Goal: Obtain resource: Download file/media

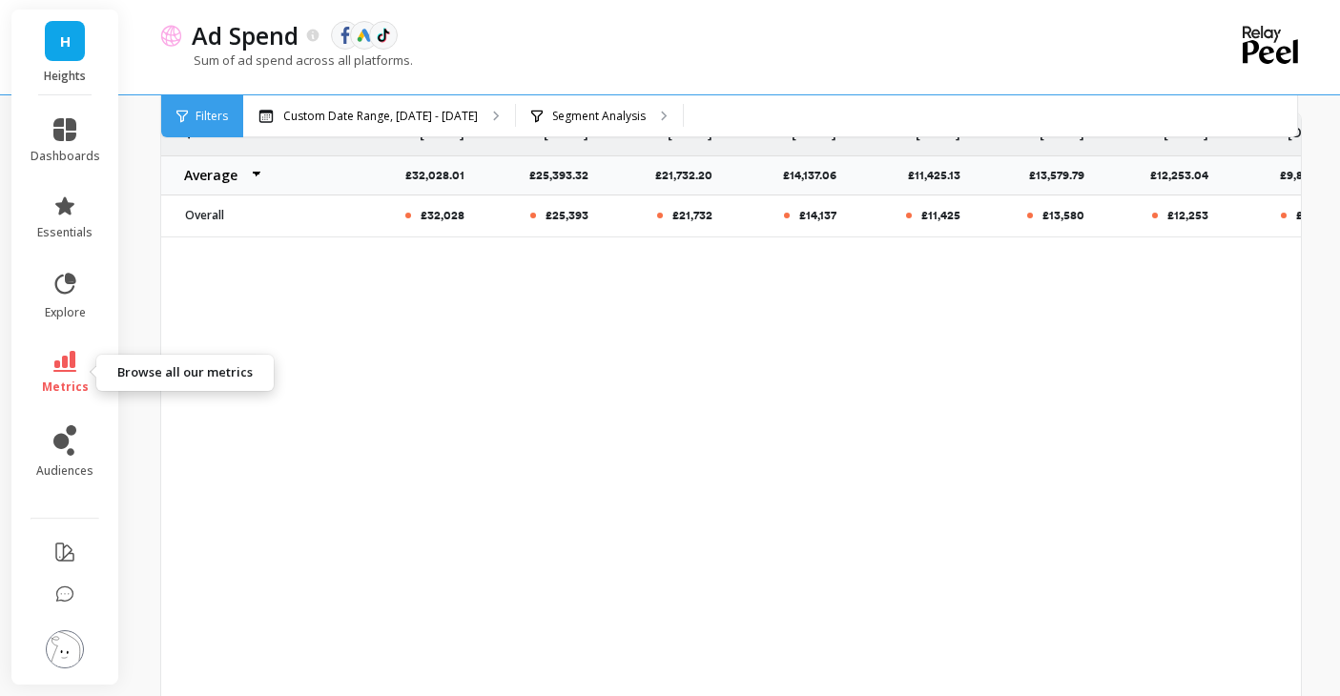
click at [68, 368] on icon at bounding box center [64, 361] width 23 height 21
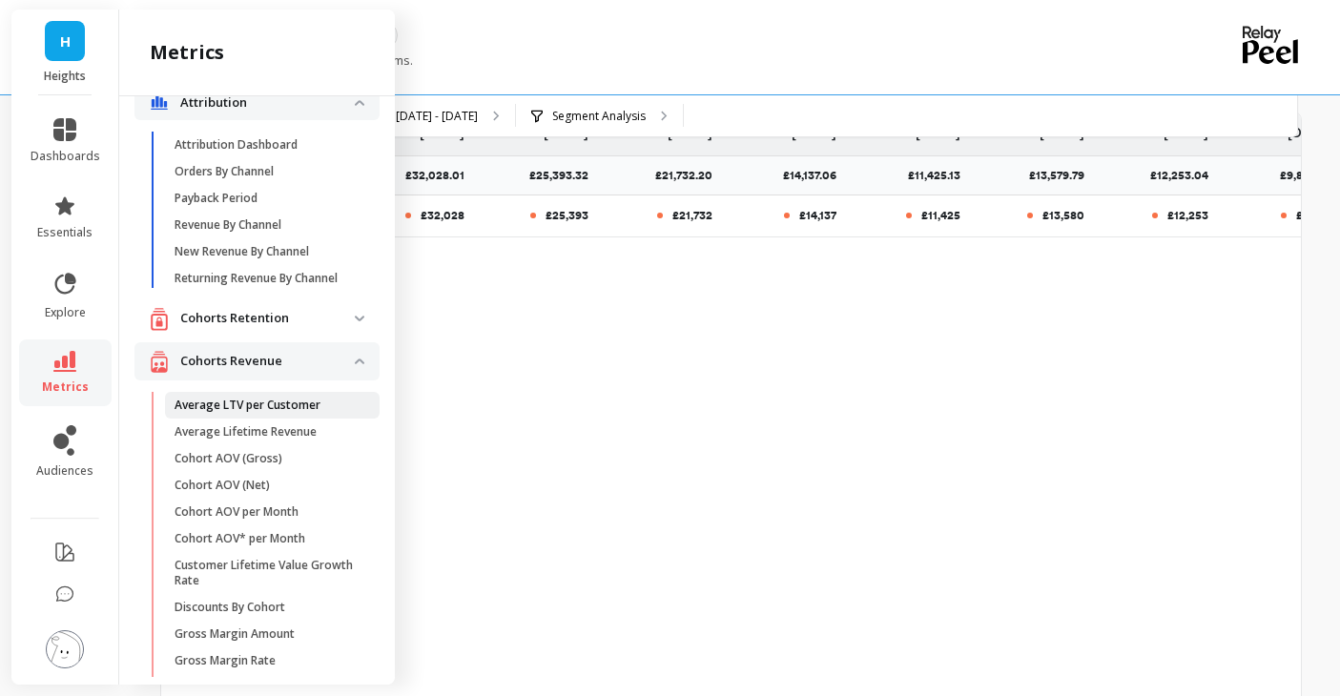
scroll to position [33, 0]
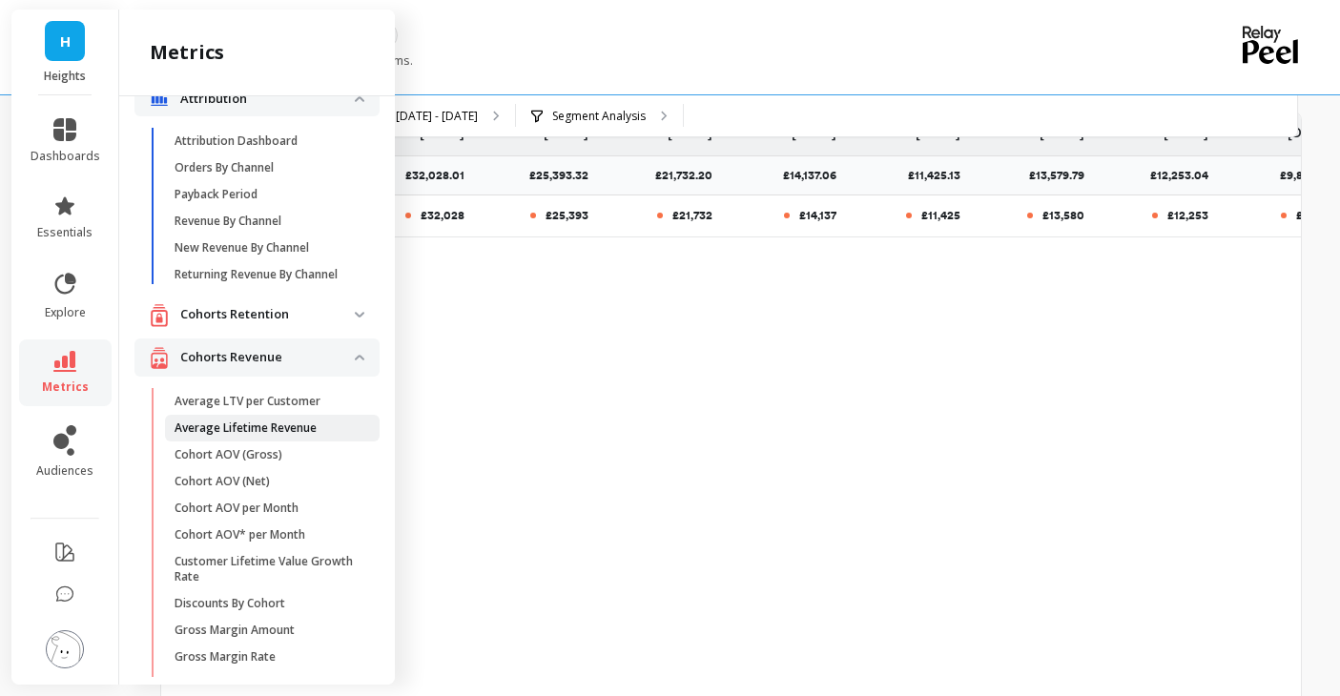
click at [288, 426] on p "Average Lifetime Revenue" at bounding box center [246, 428] width 142 height 15
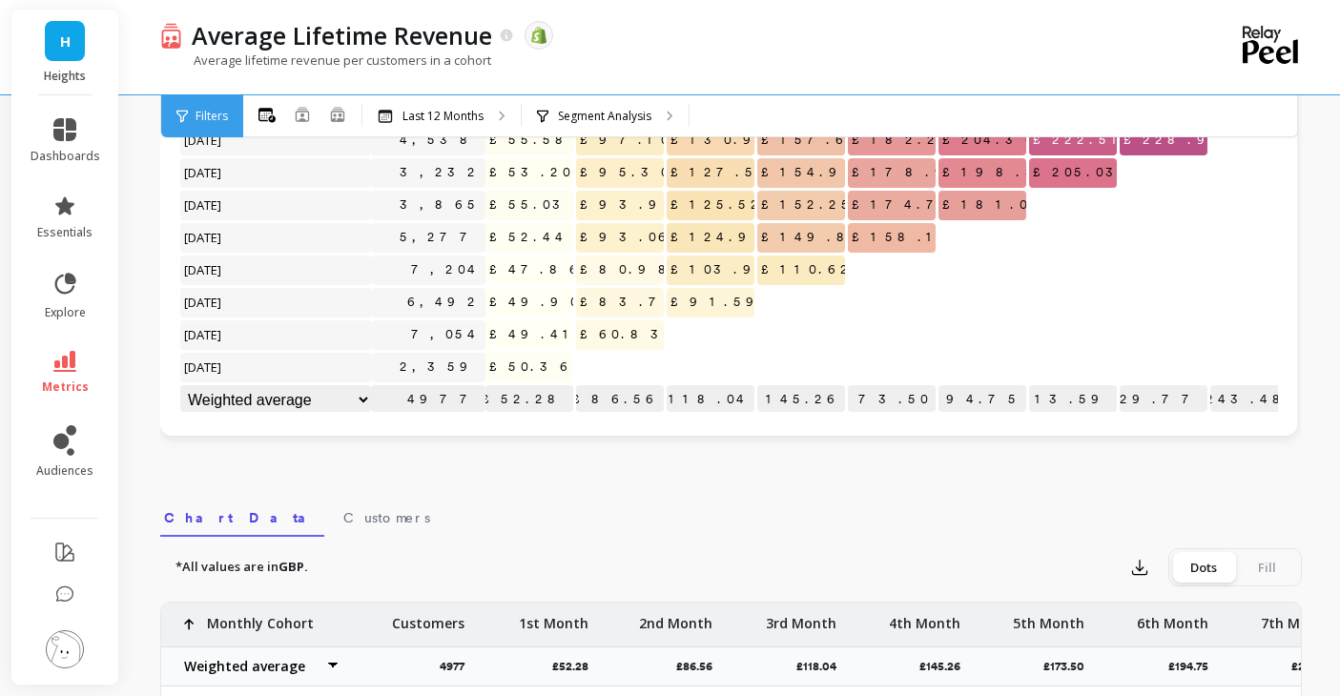
scroll to position [162, 0]
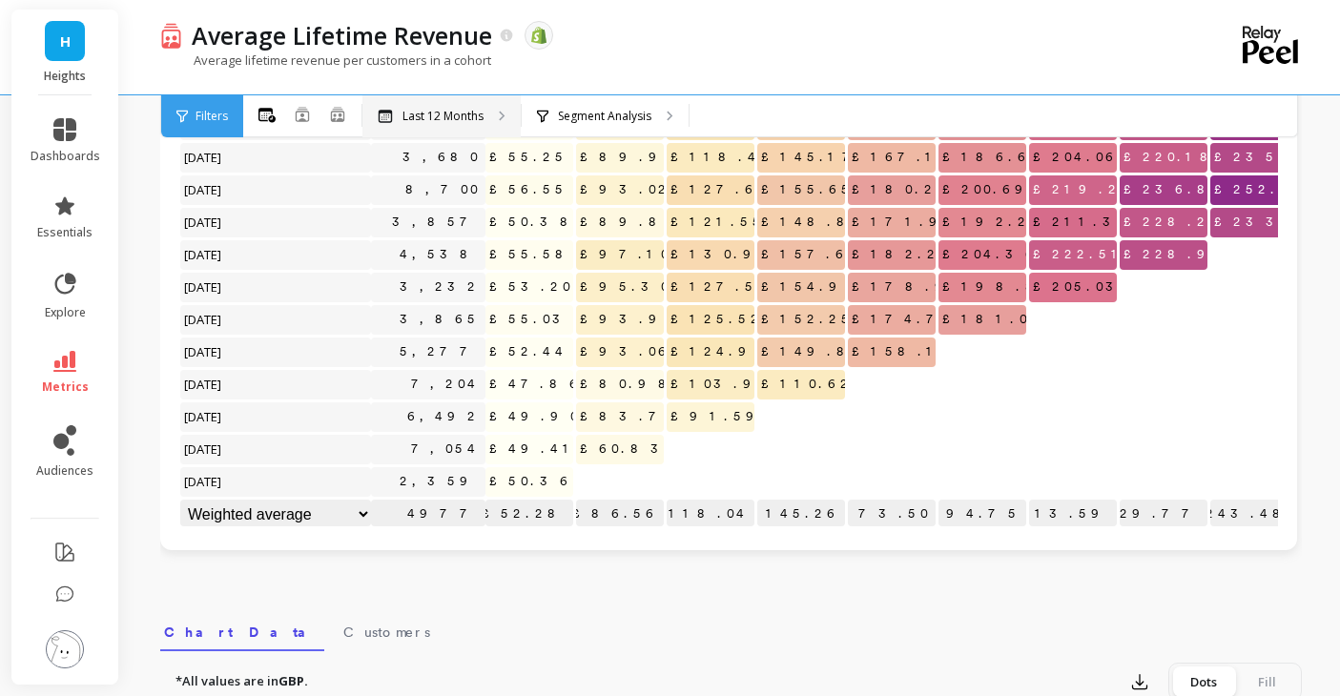
click at [451, 129] on div "Last 12 Months" at bounding box center [441, 116] width 158 height 42
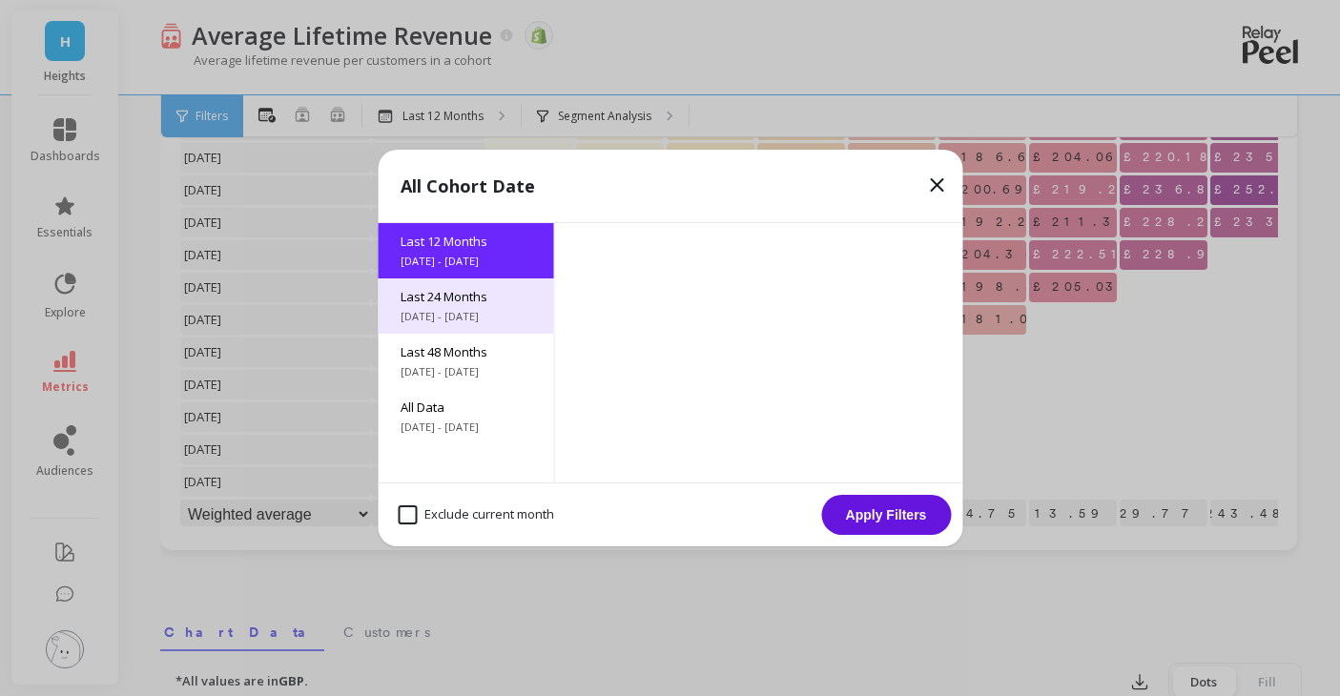
click at [482, 320] on span "[DATE] - [DATE]" at bounding box center [466, 316] width 130 height 15
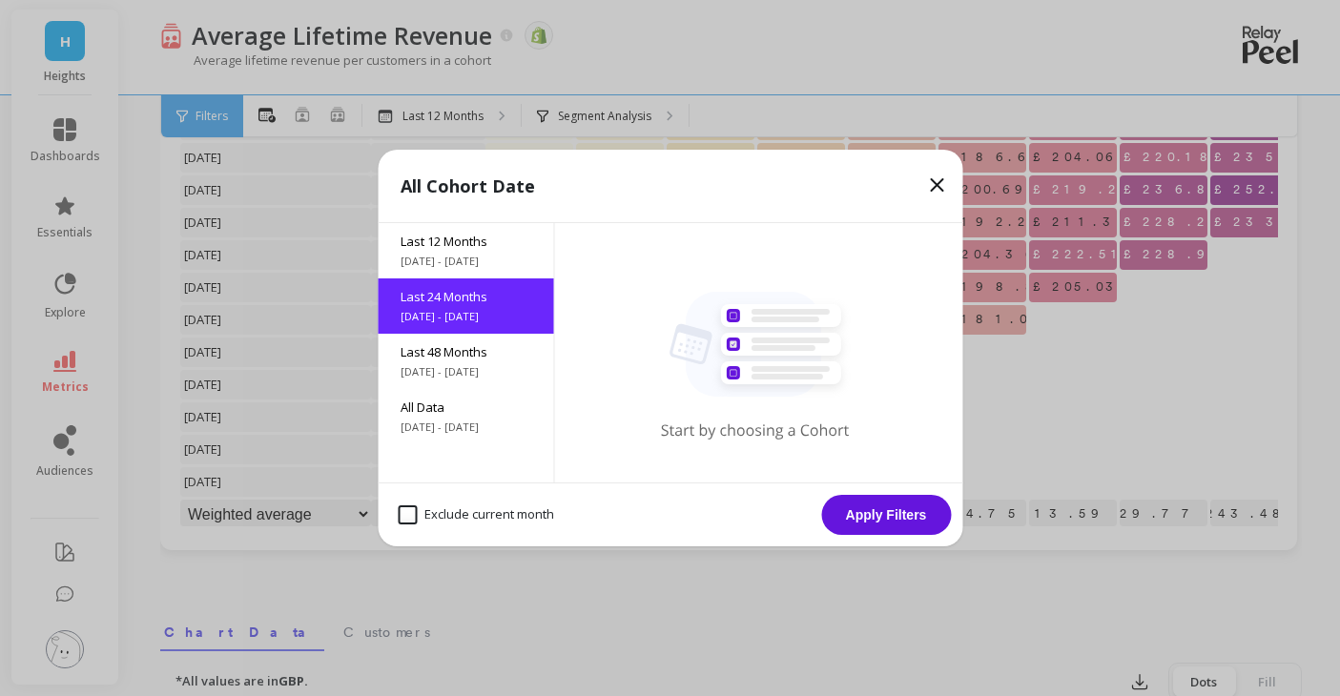
click at [913, 523] on button "Apply Filters" at bounding box center [886, 515] width 130 height 40
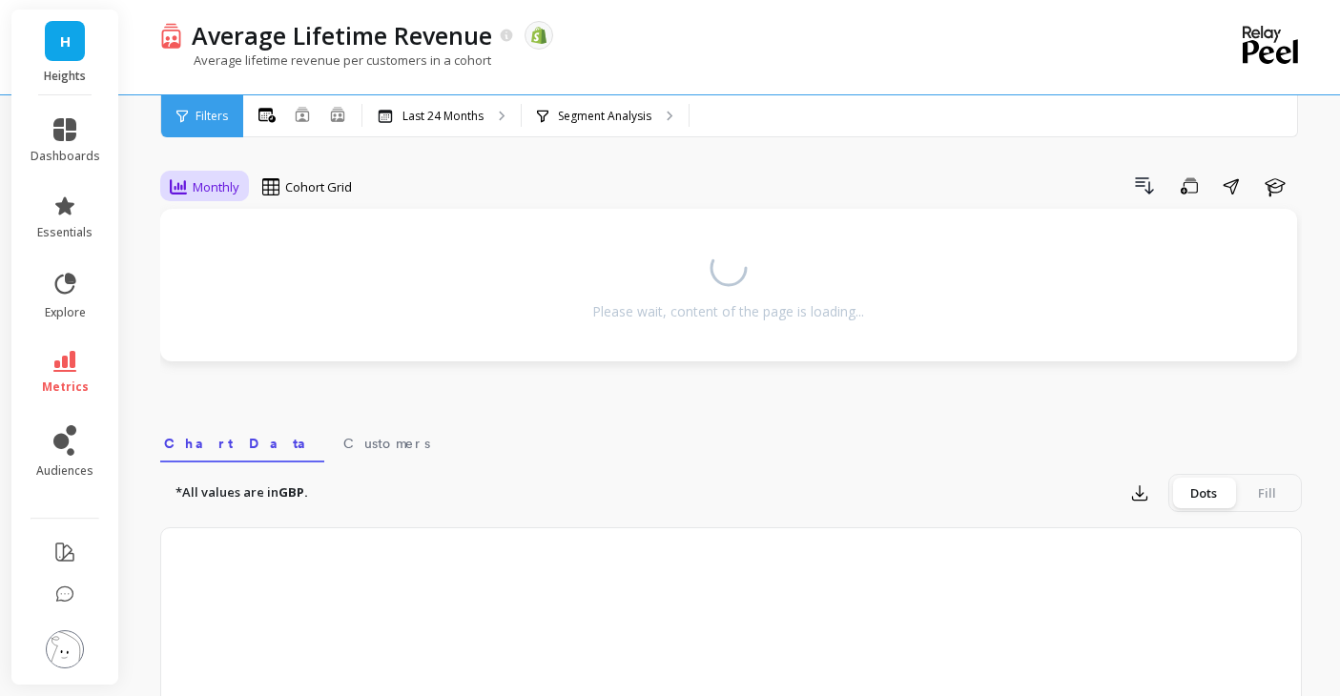
click at [216, 189] on span "Monthly" at bounding box center [216, 187] width 47 height 18
click at [555, 174] on div "Drill Down Save Share Learn" at bounding box center [833, 186] width 937 height 31
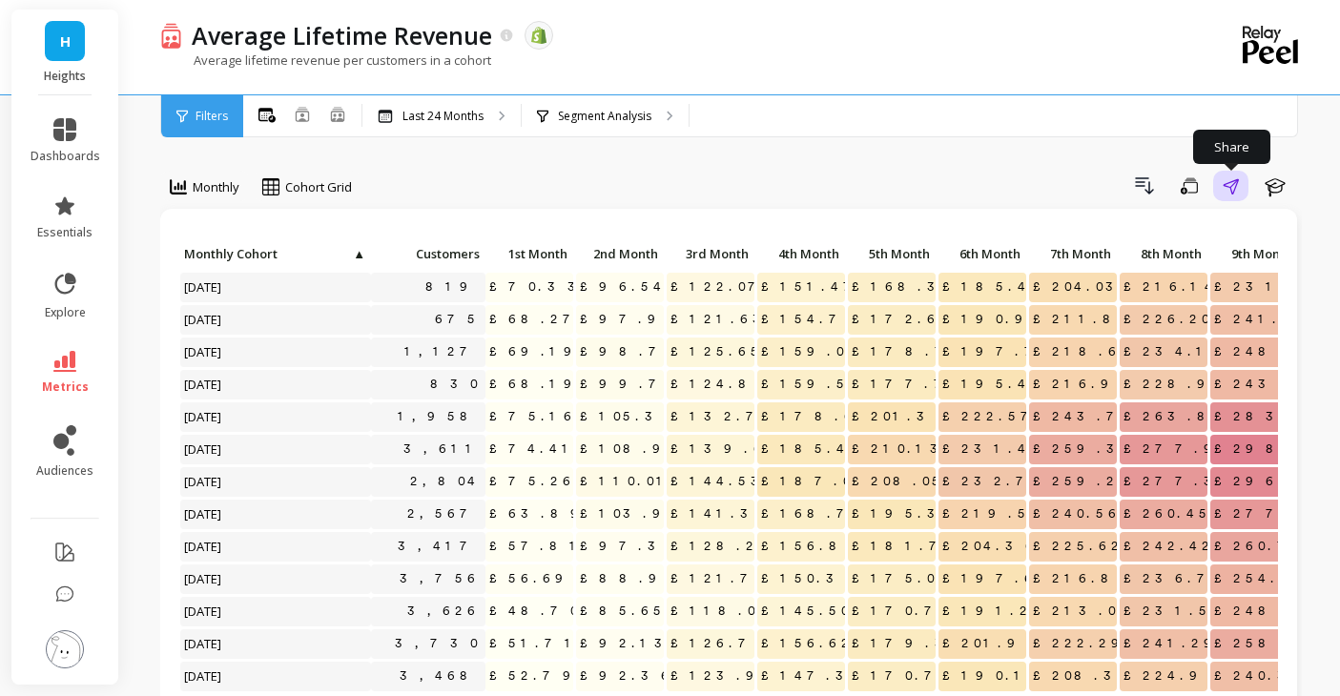
click at [1239, 183] on button "Share" at bounding box center [1230, 186] width 35 height 31
click at [1198, 183] on button "Save" at bounding box center [1189, 186] width 36 height 31
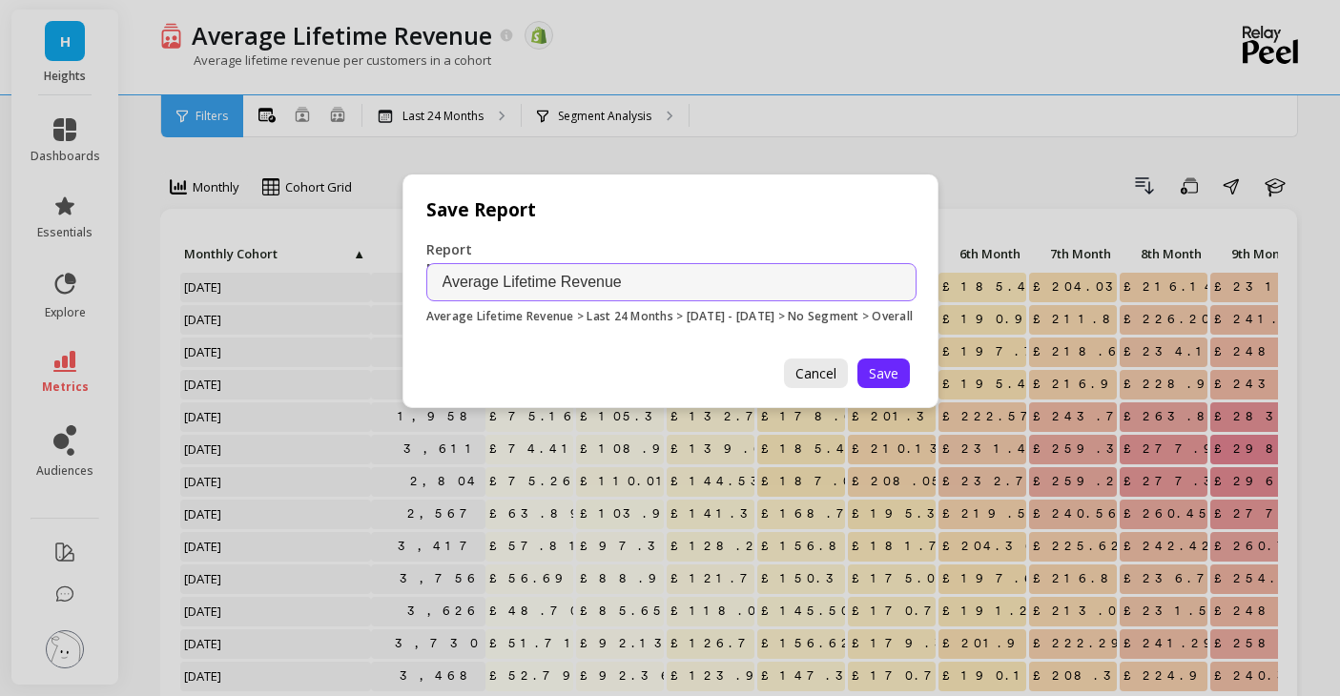
click at [833, 382] on span "Cancel" at bounding box center [815, 373] width 41 height 18
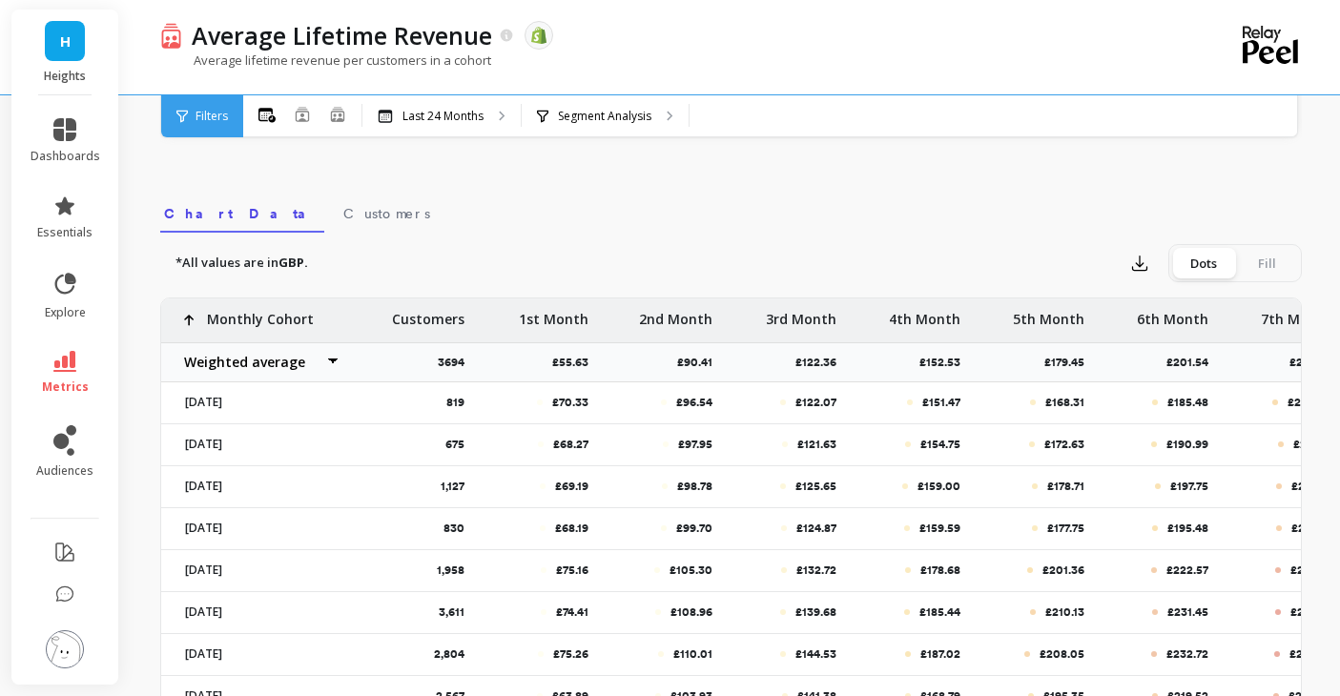
scroll to position [645, 0]
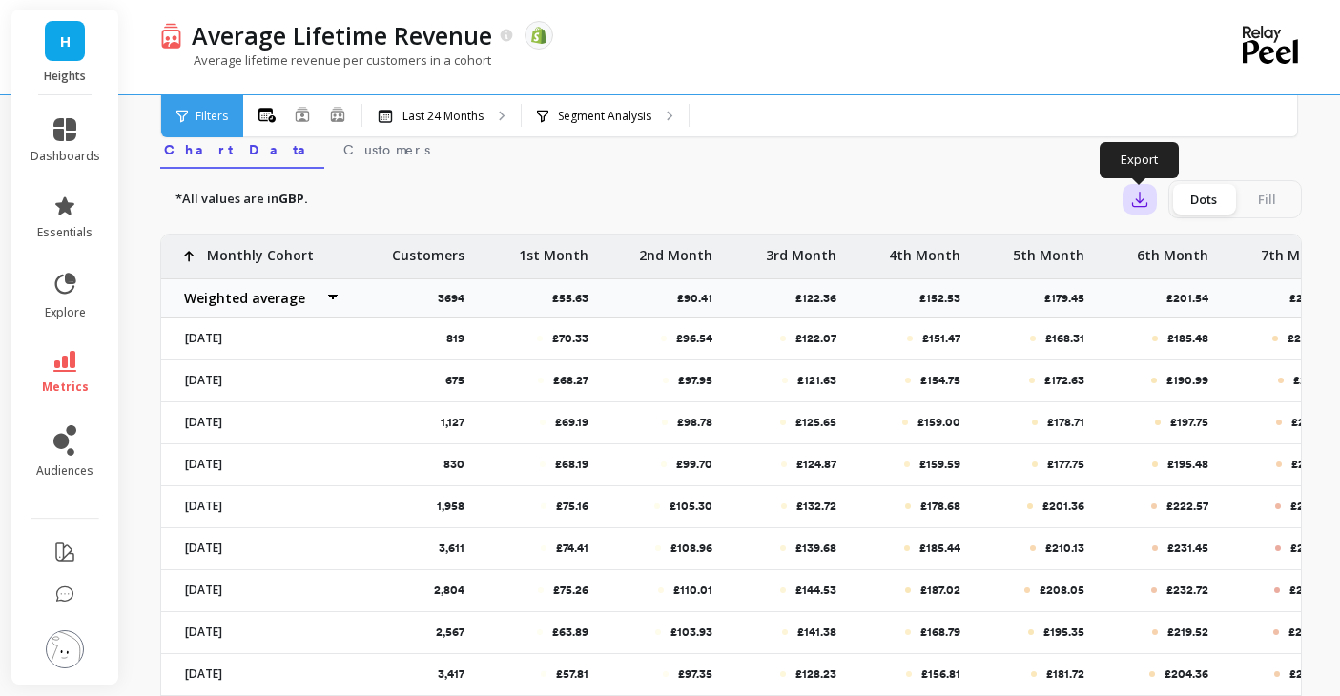
click at [1149, 191] on button "button" at bounding box center [1140, 199] width 34 height 31
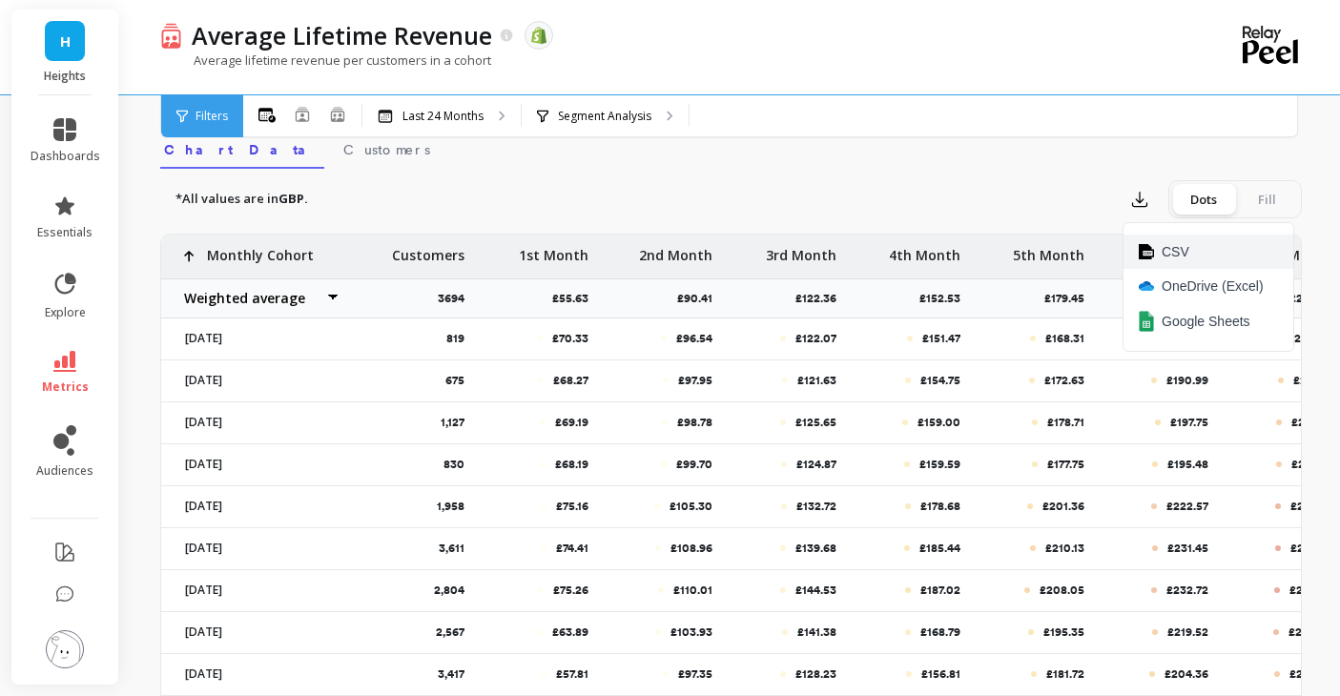
click at [1189, 251] on button "CSV" at bounding box center [1209, 252] width 170 height 34
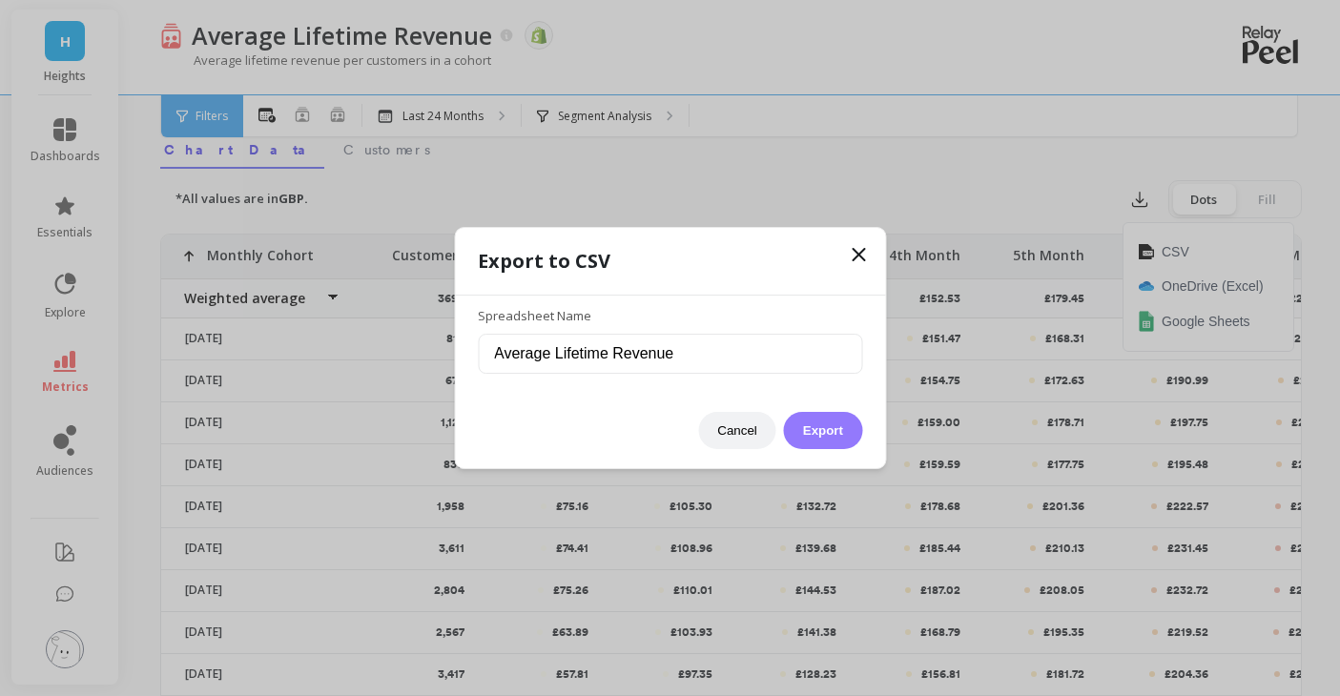
click at [844, 424] on button "Export" at bounding box center [823, 430] width 78 height 37
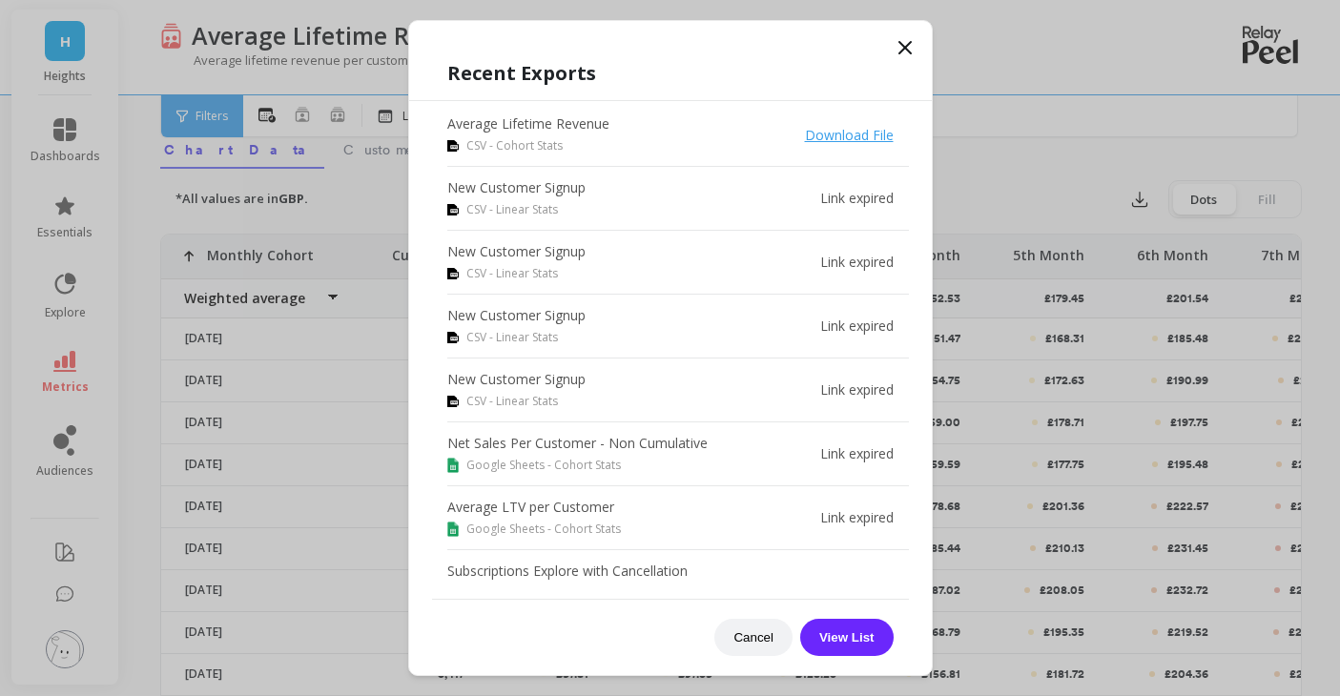
click at [908, 37] on icon at bounding box center [905, 47] width 23 height 23
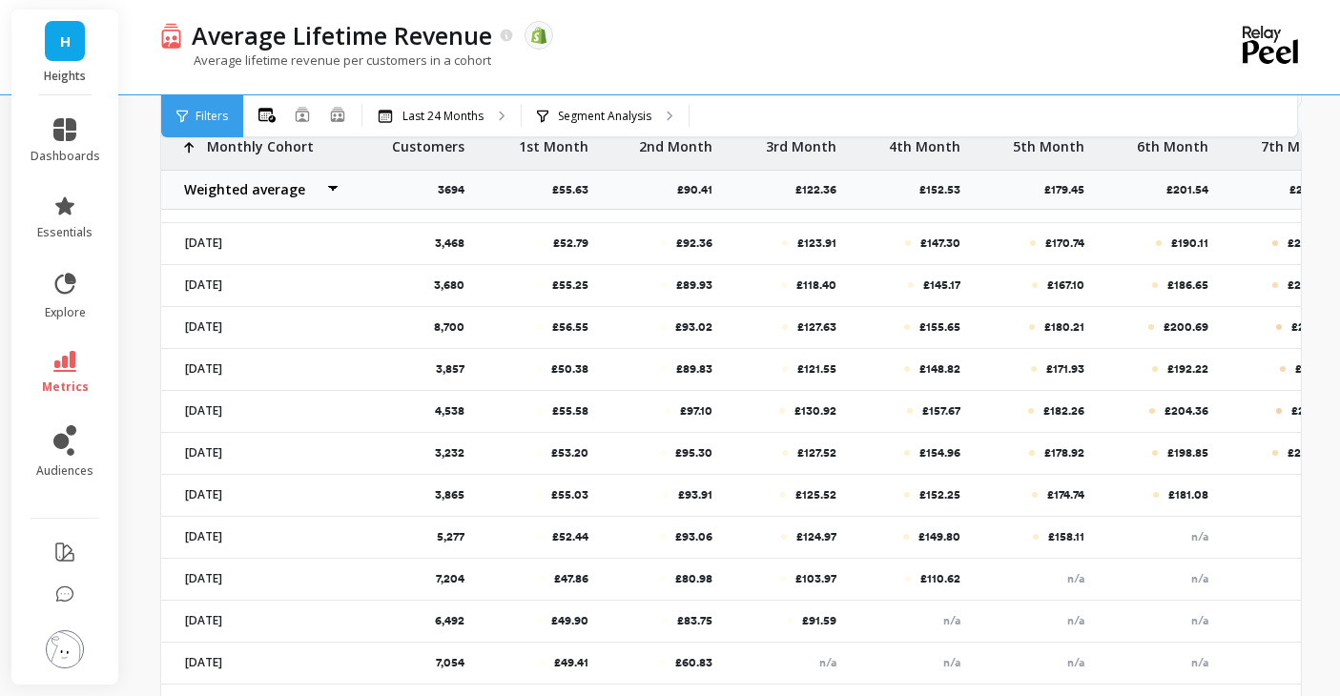
scroll to position [860, 0]
